Goal: Find specific page/section: Find specific page/section

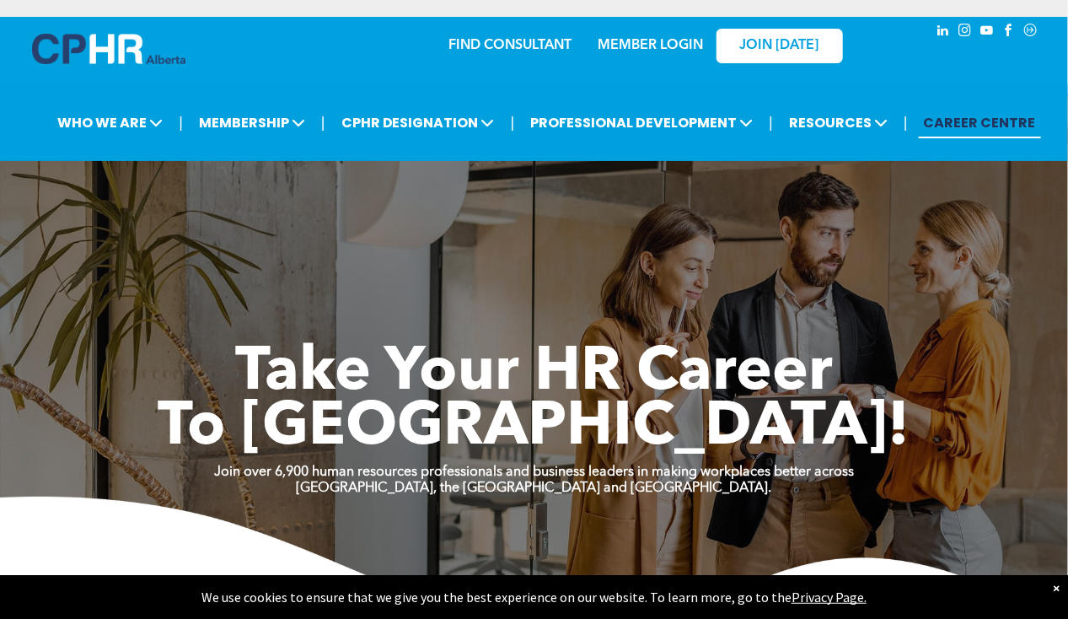
click at [696, 51] on div "JOIN [DATE]" at bounding box center [768, 45] width 155 height 53
click at [677, 43] on link "MEMBER LOGIN" at bounding box center [649, 45] width 105 height 13
click at [625, 39] on link "MEMBER LOGIN" at bounding box center [649, 45] width 105 height 13
click at [621, 46] on link "MEMBER LOGIN" at bounding box center [649, 45] width 105 height 13
click at [945, 91] on div "| WHO WE ARE ASSOCIATION About CPHR Alberta Board of Directors Team Chapters FC…" at bounding box center [534, 122] width 1068 height 77
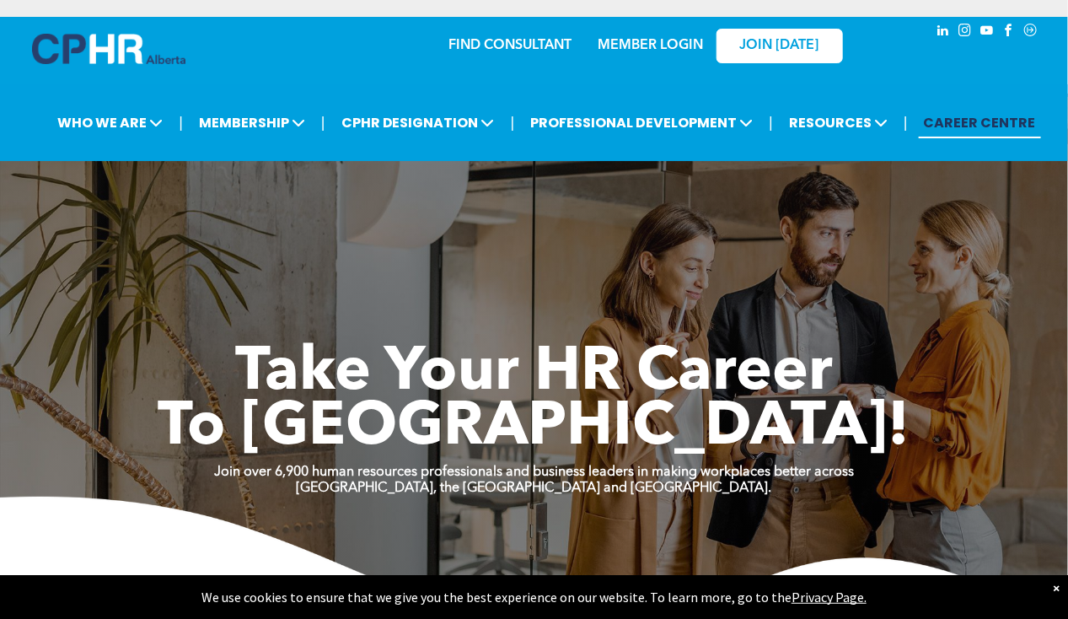
click at [248, 61] on div "FIND CONSULTANT MEMBER LOGIN JOIN TODAY" at bounding box center [534, 44] width 674 height 55
click at [524, 46] on link "FIND CONSULTANT" at bounding box center [510, 45] width 123 height 13
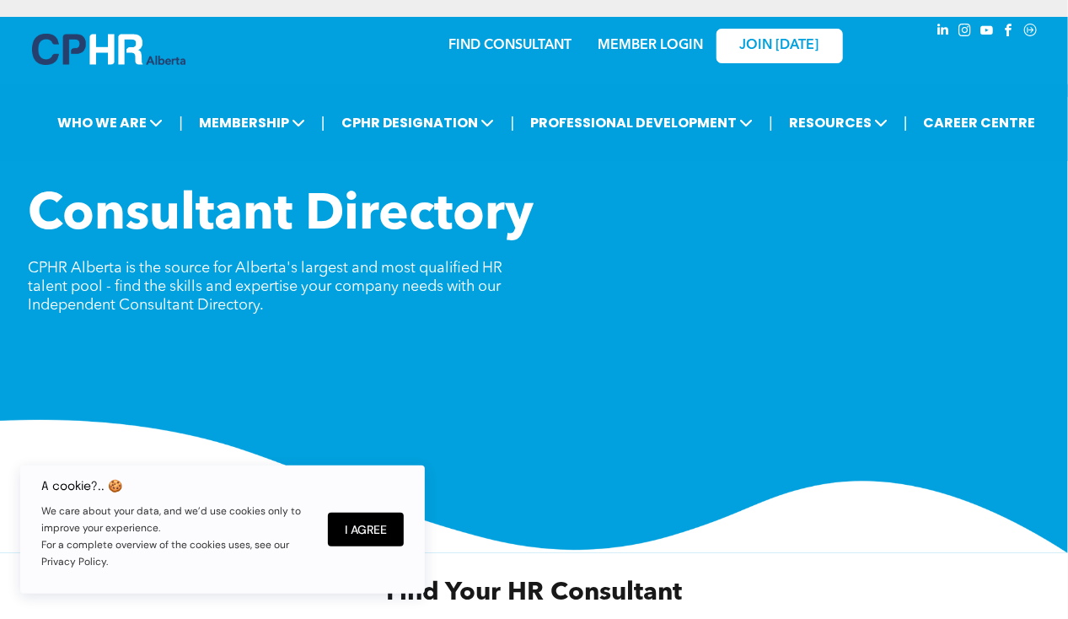
click at [667, 46] on link "MEMBER LOGIN" at bounding box center [649, 45] width 105 height 13
